Goal: Check status: Check status

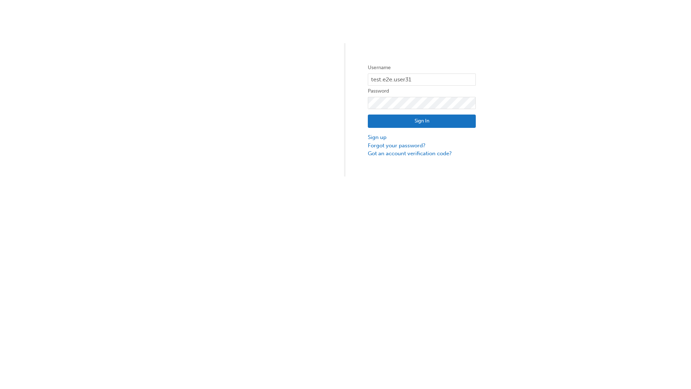
type input "test.e2e.user31"
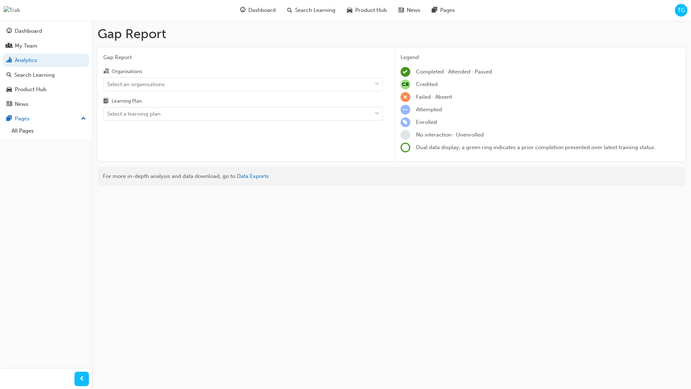
click at [108, 84] on input "Organisations Select an organisations" at bounding box center [107, 84] width 1 height 6
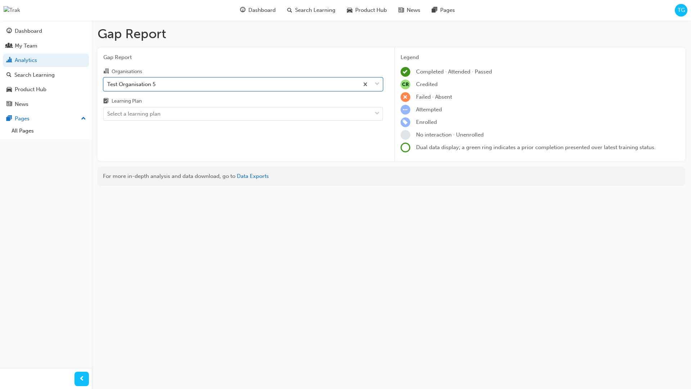
click at [108, 114] on input "Learning Plan Select a learning plan" at bounding box center [107, 114] width 1 height 6
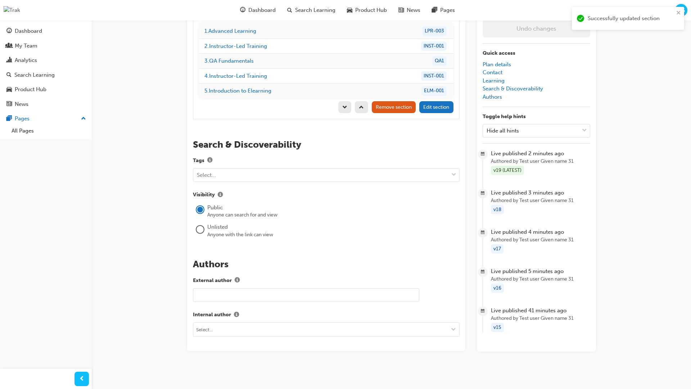
scroll to position [102, 0]
